Goal: Contribute content: Add original content to the website for others to see

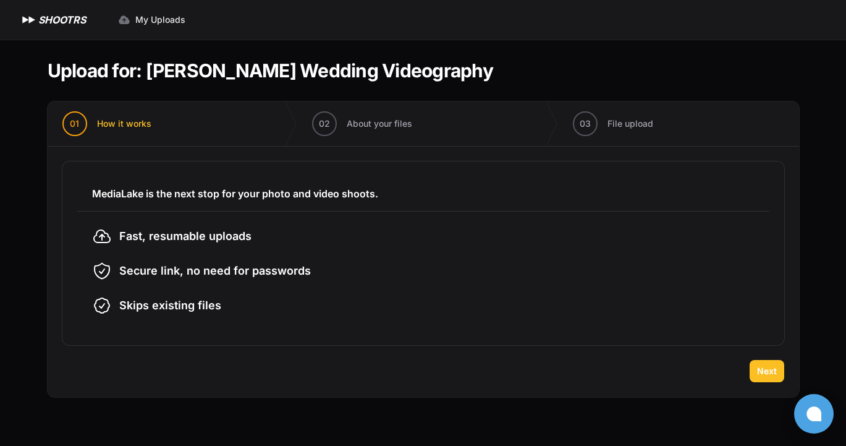
click at [767, 376] on span "Next" at bounding box center [767, 371] width 20 height 12
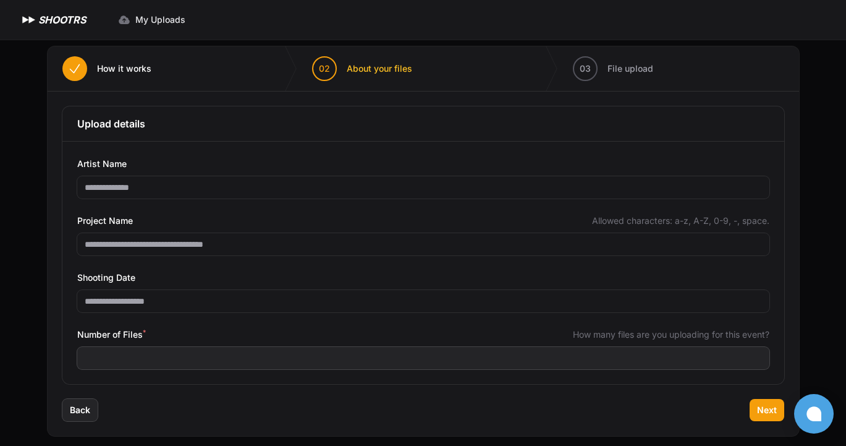
scroll to position [65, 0]
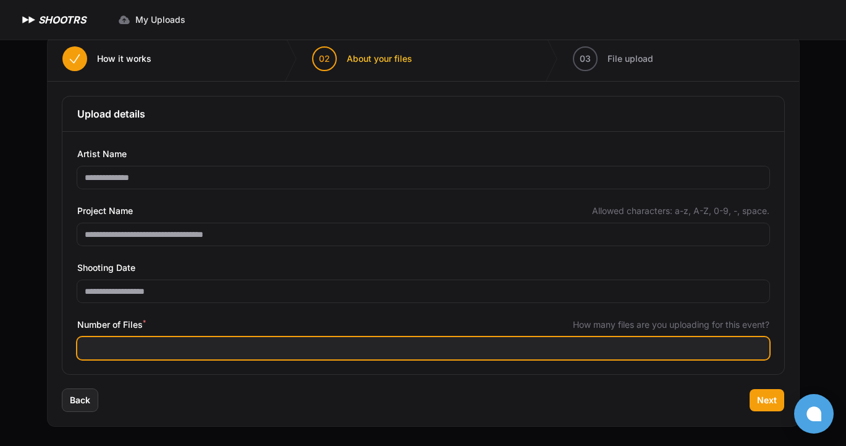
click at [145, 344] on input "Number of Files *" at bounding box center [423, 348] width 692 height 22
click at [758, 346] on input "***" at bounding box center [423, 348] width 692 height 22
type input "***"
click at [758, 349] on input "***" at bounding box center [423, 348] width 692 height 22
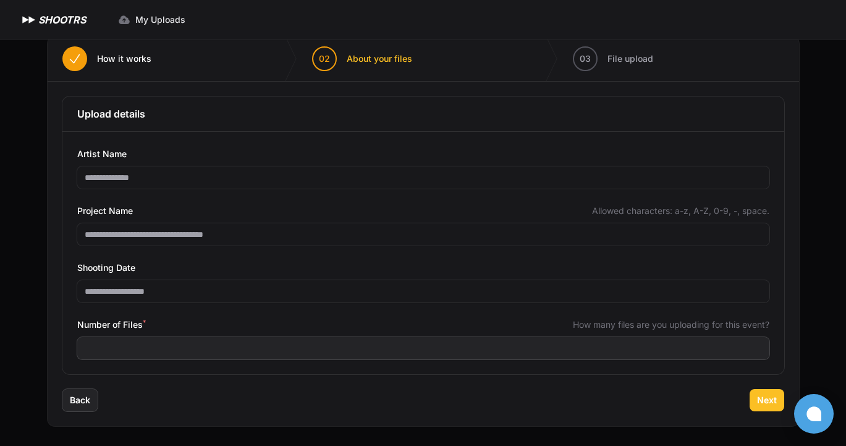
click at [769, 402] on span "Next" at bounding box center [767, 400] width 20 height 12
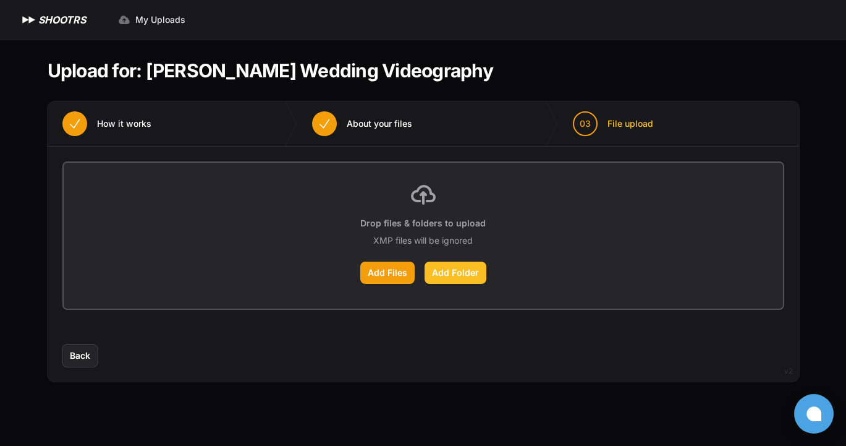
click at [456, 273] on label "Add Folder" at bounding box center [456, 272] width 62 height 22
click at [0, 0] on input "Add Folder" at bounding box center [0, 0] width 0 height 0
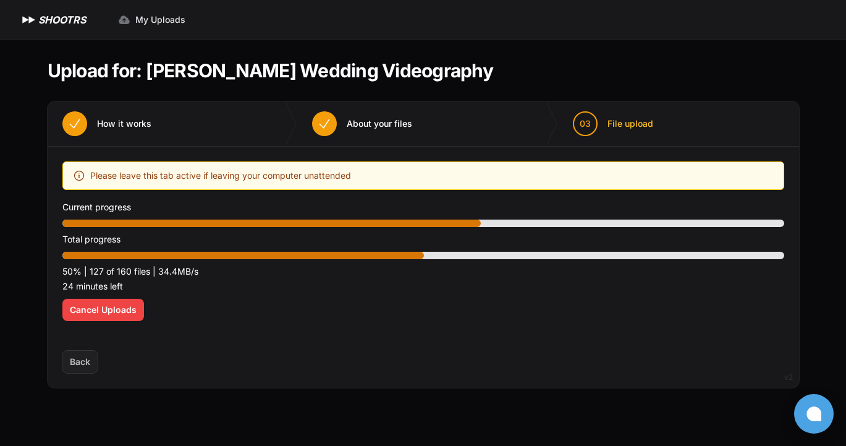
click at [294, 363] on div "Back Next" at bounding box center [424, 368] width 752 height 37
click at [233, 370] on div "Back Next" at bounding box center [424, 368] width 752 height 37
click at [344, 368] on div "Back Next" at bounding box center [424, 368] width 752 height 37
click at [426, 368] on div "Back Next" at bounding box center [424, 368] width 752 height 37
click at [504, 368] on div "Back Next" at bounding box center [424, 368] width 752 height 37
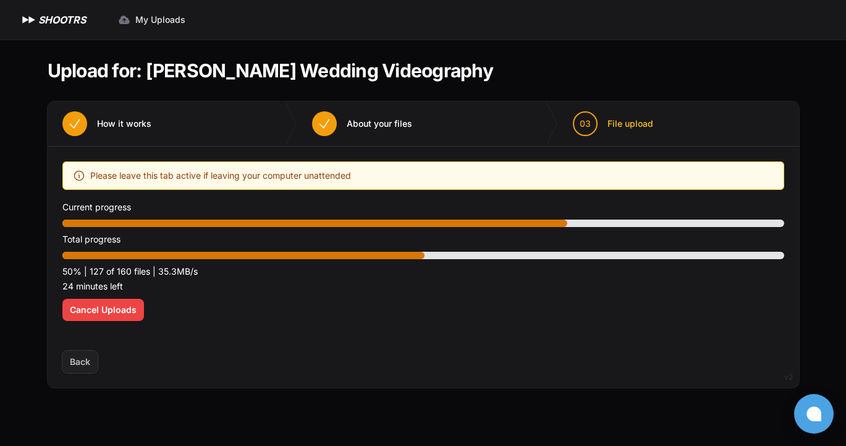
drag, startPoint x: 577, startPoint y: 367, endPoint x: 503, endPoint y: 366, distance: 74.2
click at [577, 367] on div "Back Next" at bounding box center [424, 368] width 752 height 37
click at [290, 372] on div "Back Next" at bounding box center [424, 368] width 752 height 37
